Goal: Find specific page/section: Find specific page/section

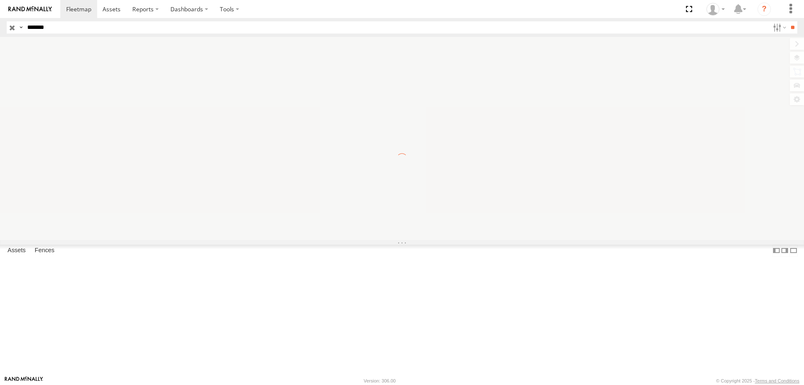
type input "*******"
click at [788, 21] on input "**" at bounding box center [793, 27] width 10 height 12
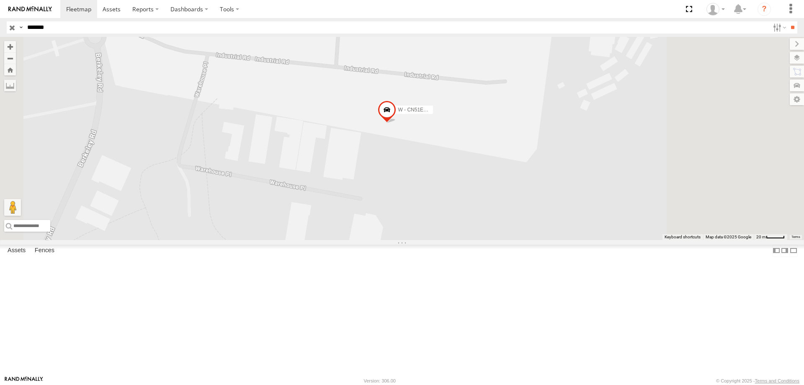
drag, startPoint x: 467, startPoint y: 243, endPoint x: 448, endPoint y: 274, distance: 36.3
click at [448, 240] on div "W - CN51ES - [PERSON_NAME]" at bounding box center [402, 138] width 804 height 203
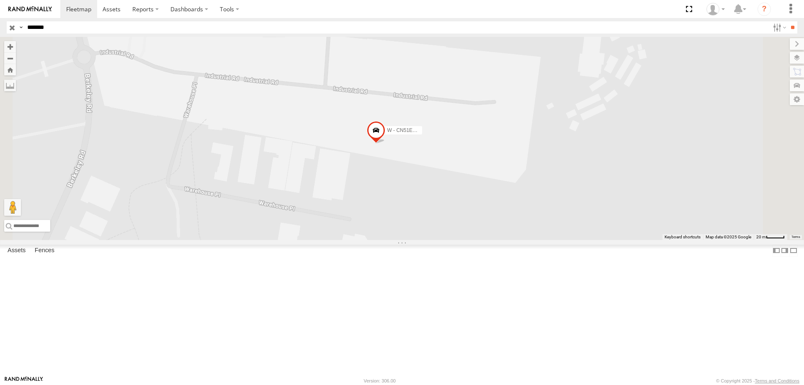
click at [12, 26] on input "button" at bounding box center [12, 27] width 11 height 12
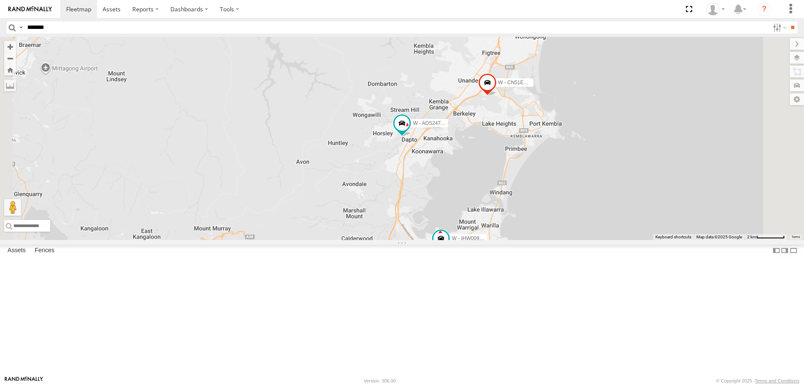
drag, startPoint x: 577, startPoint y: 314, endPoint x: 544, endPoint y: 161, distance: 156.6
click at [544, 161] on div "B - DG93WL - Josh Fahd W - CN51ES - Cameron Ashby W - IHW009 - Geoff Cooper YHD…" at bounding box center [402, 138] width 804 height 203
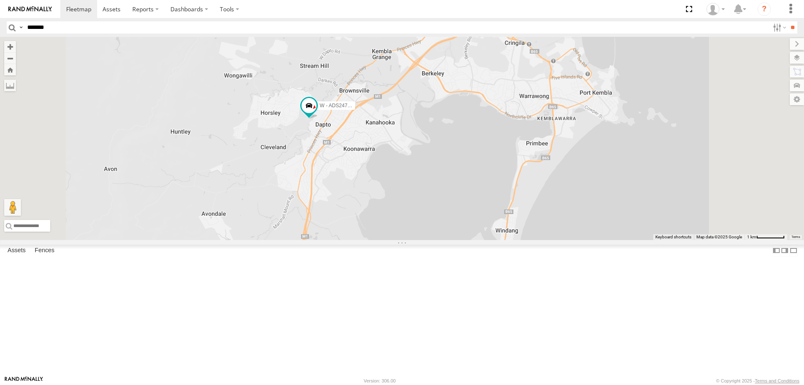
drag, startPoint x: 514, startPoint y: 305, endPoint x: 506, endPoint y: 341, distance: 36.9
click at [506, 240] on div "B - DG93WL - Josh Fahd W - CN51ES - Cameron Ashby W - IHW009 - Geoff Cooper YHD…" at bounding box center [402, 138] width 804 height 203
click at [316, 114] on span at bounding box center [308, 105] width 15 height 15
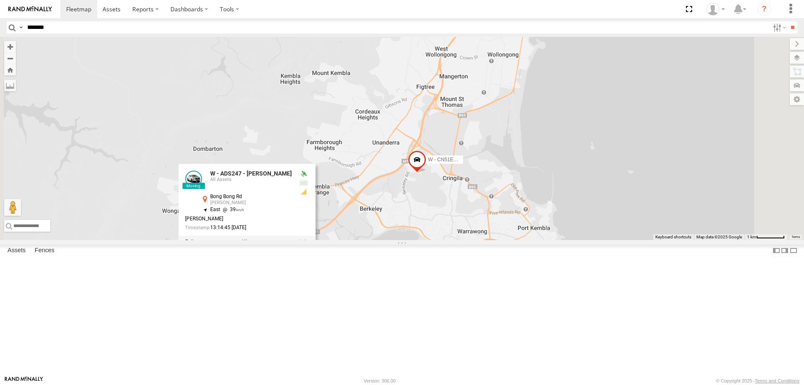
drag, startPoint x: 566, startPoint y: 185, endPoint x: 506, endPoint y: 311, distance: 139.6
click at [506, 240] on div "B - DG93WL - Josh Fahd W - CN51ES - Cameron Ashby W - IHW009 - Geoff Cooper YHD…" at bounding box center [402, 138] width 804 height 203
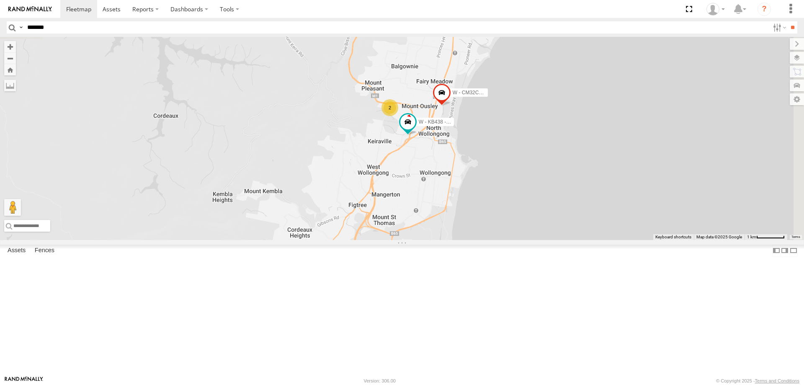
drag, startPoint x: 597, startPoint y: 151, endPoint x: 530, endPoint y: 271, distance: 137.4
click at [530, 240] on div "B - DG93WL - Josh Fahd W - CN51ES - Cameron Ashby W - IHW009 - Geoff Cooper YHD…" at bounding box center [402, 138] width 804 height 203
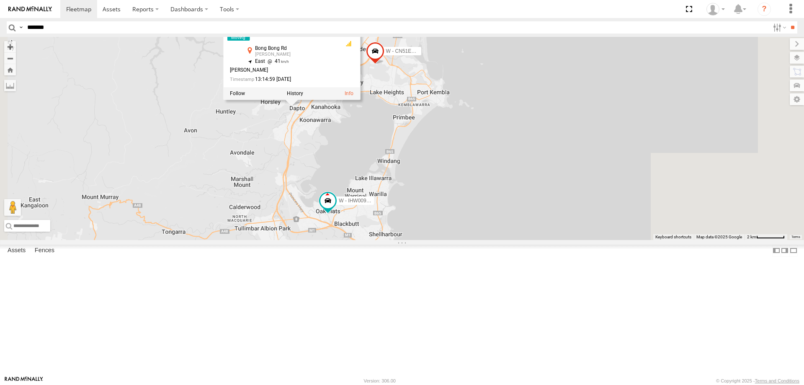
drag, startPoint x: 513, startPoint y: 313, endPoint x: 512, endPoint y: 145, distance: 168.9
click at [513, 145] on div "B - DG93WL - Josh Fahd W - CN51ES - Cameron Ashby W - IHW009 - Geoff Cooper YHD…" at bounding box center [402, 138] width 804 height 203
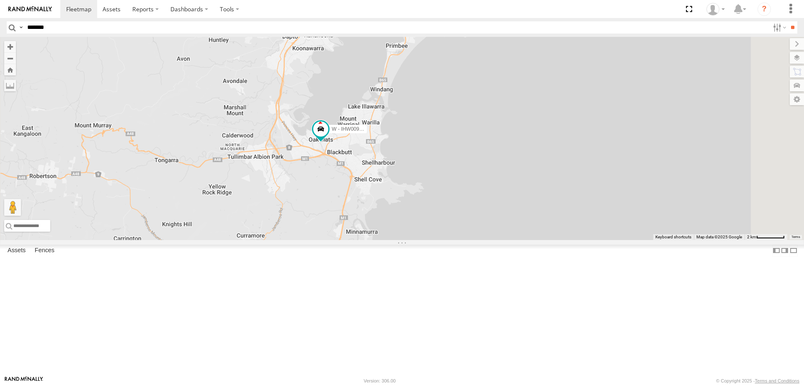
drag, startPoint x: 460, startPoint y: 264, endPoint x: 517, endPoint y: 114, distance: 160.8
click at [517, 114] on div "B - DG93WL - Josh Fahd W - CN51ES - Cameron Ashby W - IHW009 - Geoff Cooper YHD…" at bounding box center [402, 138] width 804 height 203
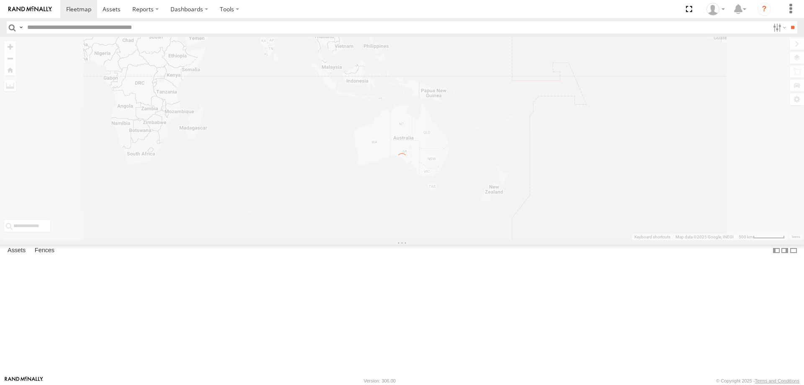
click at [101, 31] on input "text" at bounding box center [397, 27] width 746 height 12
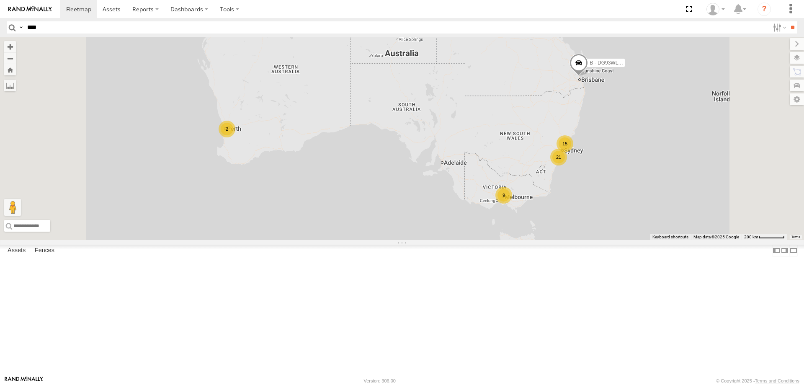
type input "****"
click at [788, 21] on input "**" at bounding box center [793, 27] width 10 height 12
